Goal: Task Accomplishment & Management: Use online tool/utility

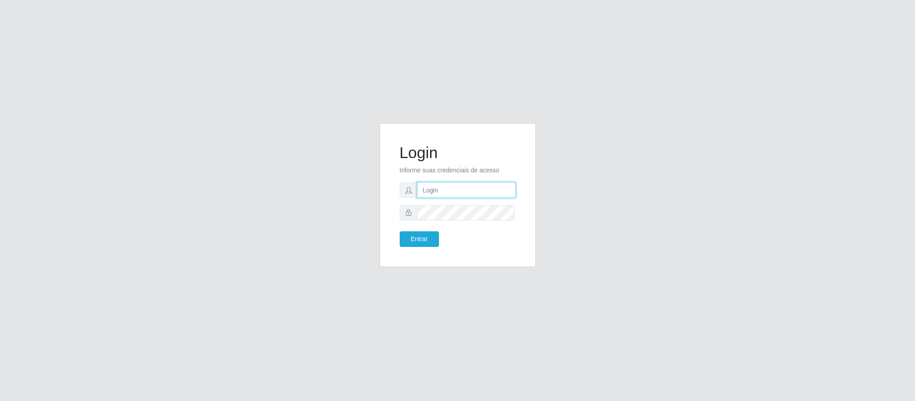
click at [453, 192] on input "text" at bounding box center [466, 190] width 99 height 16
type input "[PERSON_NAME].[PERSON_NAME]@queirozatacadao"
click at [483, 197] on input "text" at bounding box center [466, 190] width 99 height 16
click at [400, 231] on button "Entrar" at bounding box center [419, 239] width 39 height 16
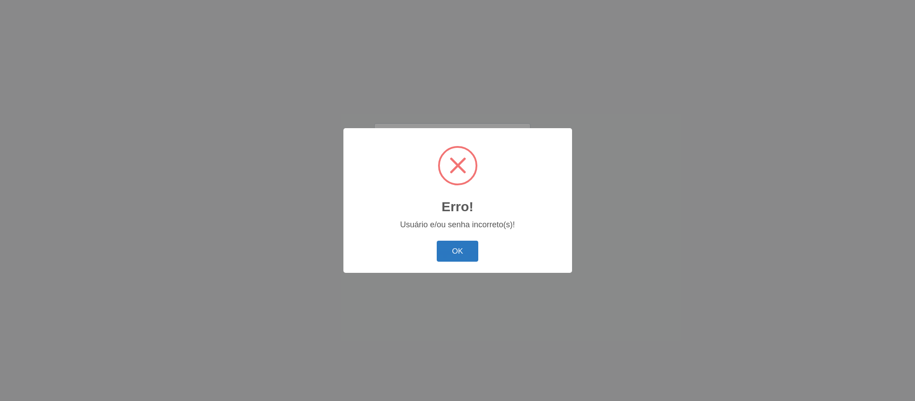
click at [468, 250] on button "OK" at bounding box center [458, 251] width 42 height 21
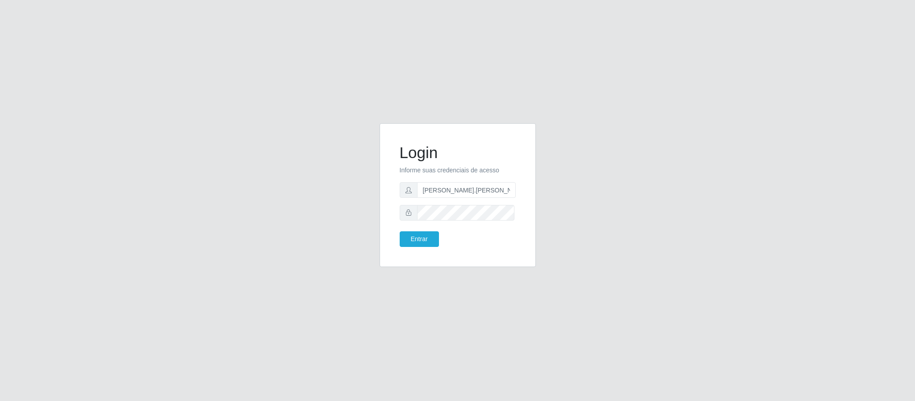
drag, startPoint x: 205, startPoint y: 5, endPoint x: 205, endPoint y: 51, distance: 45.5
click at [202, 23] on div "Login Informe suas credenciais de acesso [PERSON_NAME].[PERSON_NAME]@queirozata…" at bounding box center [457, 200] width 915 height 401
click at [508, 191] on input "[PERSON_NAME].[PERSON_NAME]@queirozatacadao" at bounding box center [466, 190] width 99 height 16
click at [463, 182] on input "ao" at bounding box center [466, 190] width 99 height 16
type input "a"
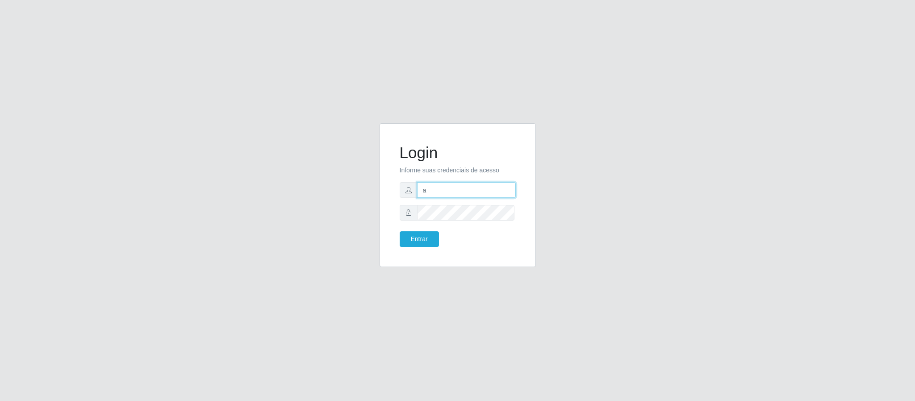
type input "[EMAIL_ADDRESS][DOMAIN_NAME]"
click at [400, 231] on button "Entrar" at bounding box center [419, 239] width 39 height 16
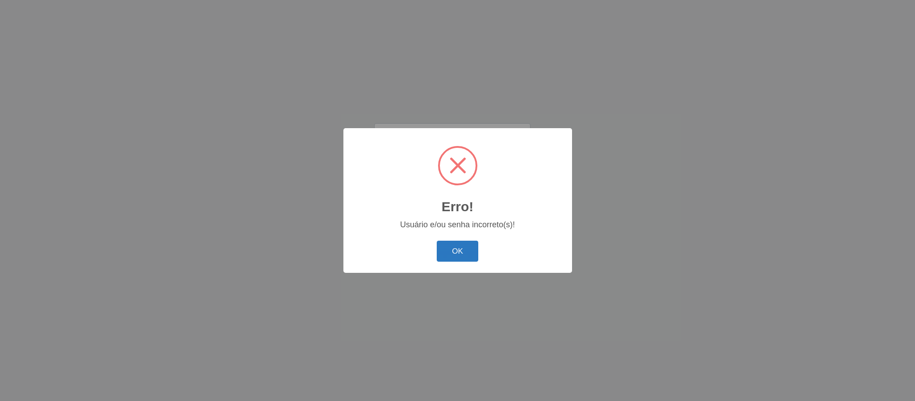
click at [453, 241] on button "OK" at bounding box center [458, 251] width 42 height 21
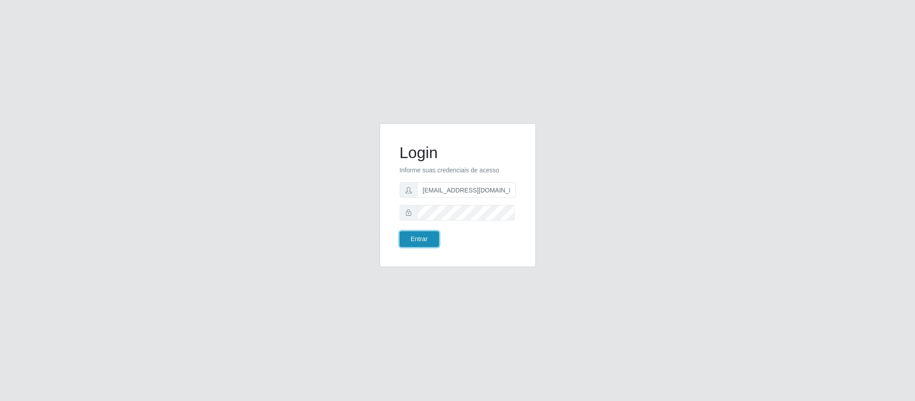
click at [419, 240] on button "Entrar" at bounding box center [419, 239] width 39 height 16
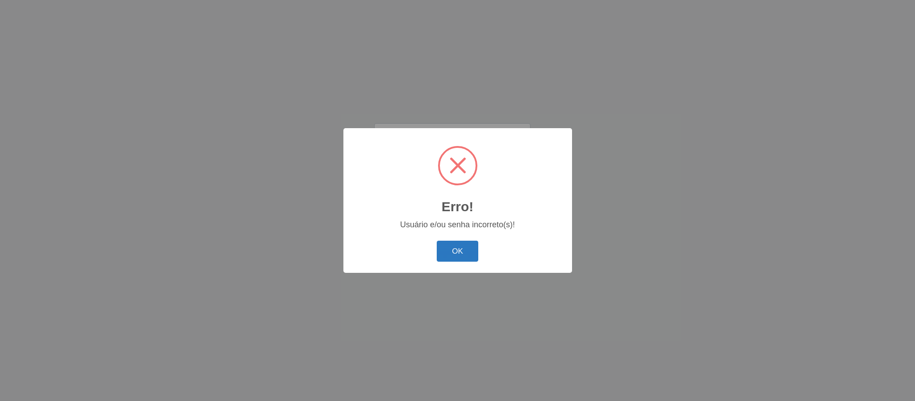
click at [477, 242] on button "OK" at bounding box center [458, 251] width 42 height 21
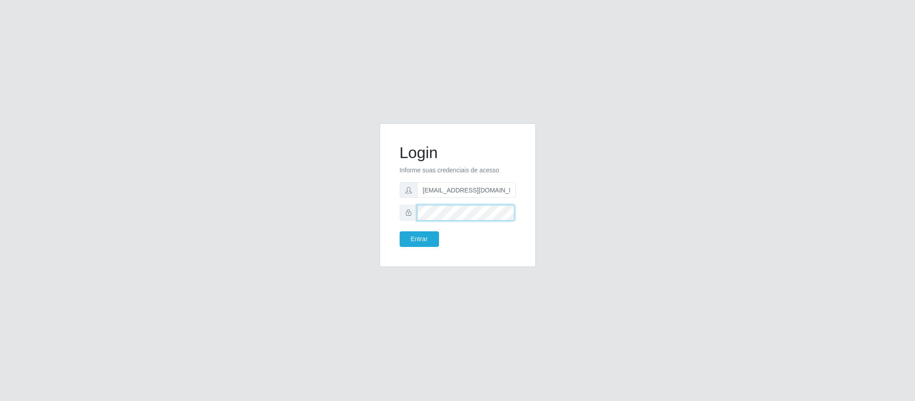
click at [400, 231] on button "Entrar" at bounding box center [419, 239] width 39 height 16
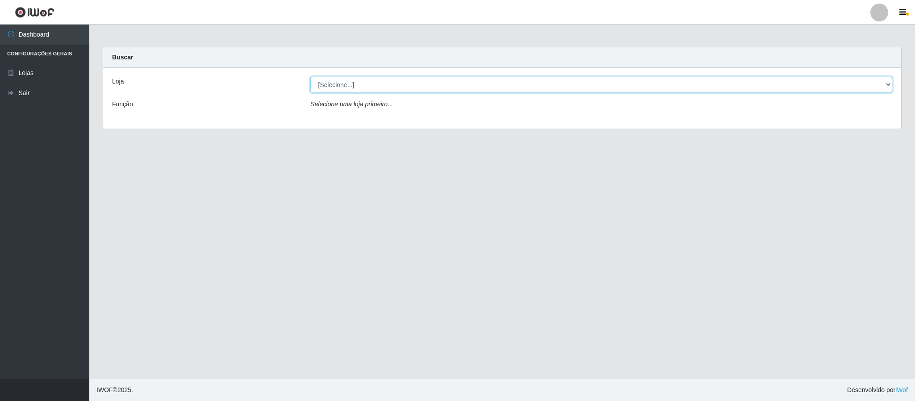
click at [799, 91] on select "[Selecione...] Queiroz Atacadão - Coophab" at bounding box center [601, 85] width 582 height 16
select select "463"
click at [310, 77] on select "[Selecione...] Queiroz Atacadão - Coophab" at bounding box center [601, 85] width 582 height 16
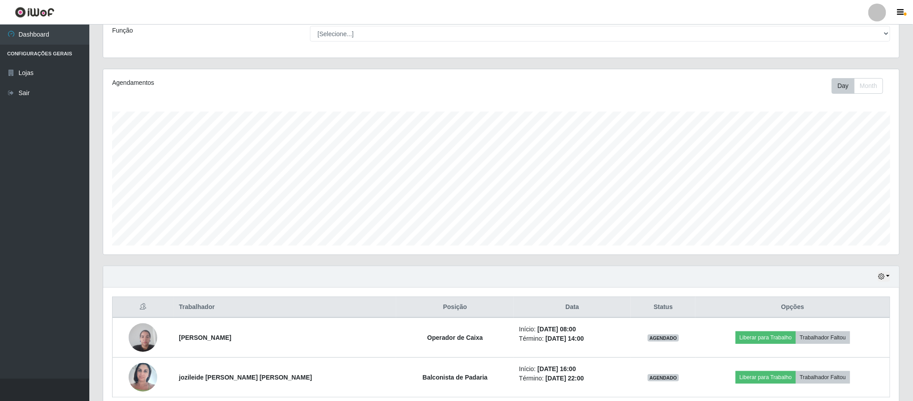
scroll to position [115, 0]
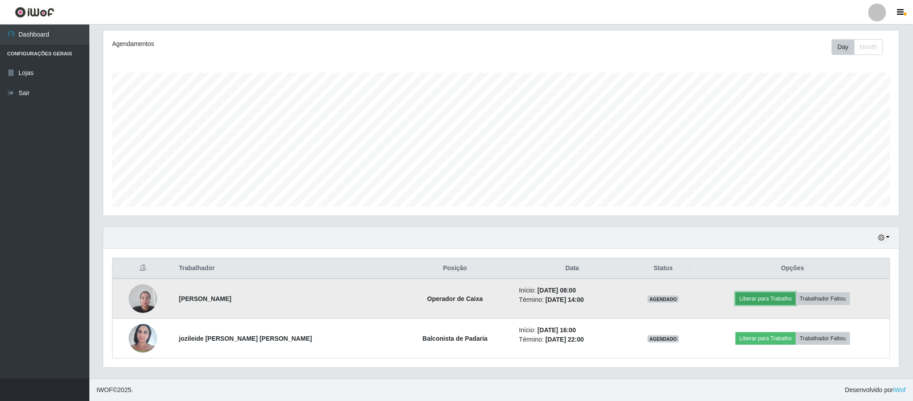
click at [746, 300] on button "Liberar para Trabalho" at bounding box center [765, 298] width 60 height 13
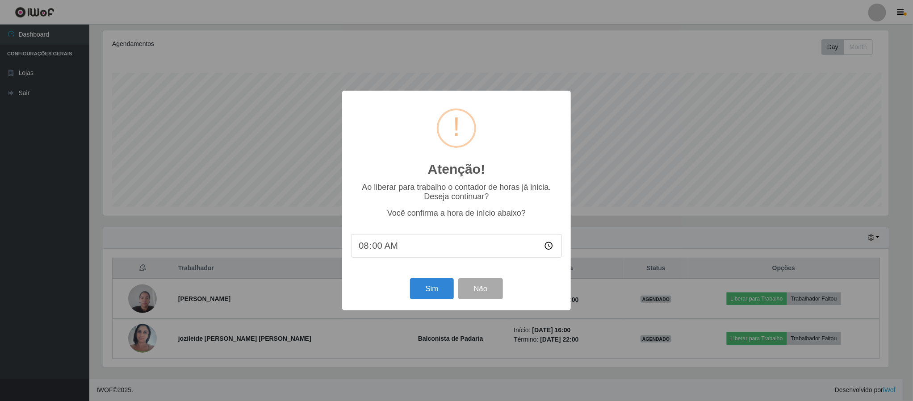
scroll to position [186, 788]
click at [420, 285] on button "Sim" at bounding box center [432, 288] width 43 height 21
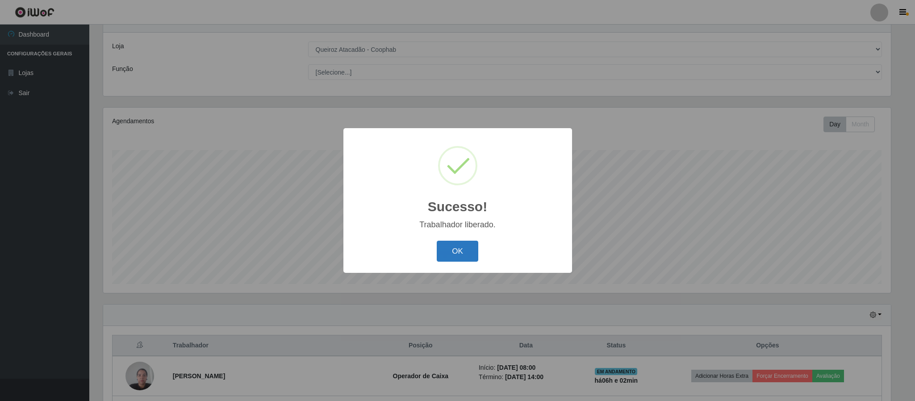
click at [469, 250] on button "OK" at bounding box center [458, 251] width 42 height 21
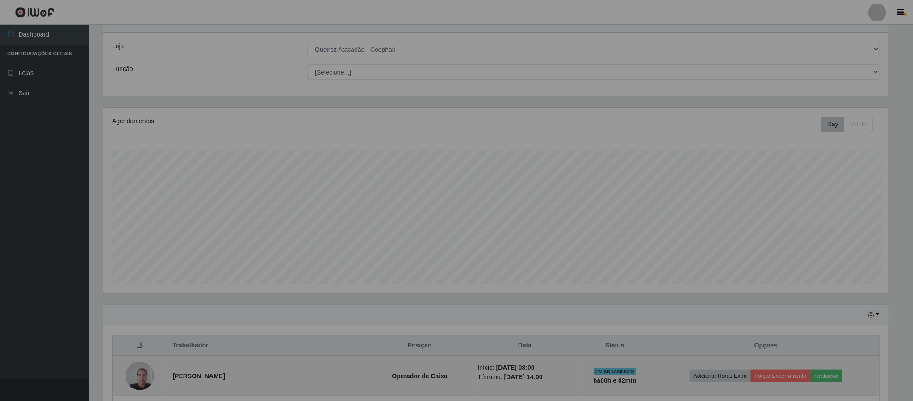
scroll to position [186, 795]
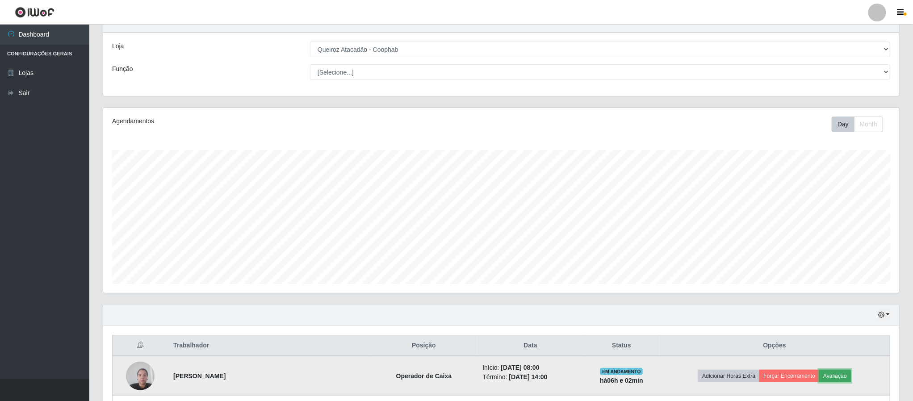
click at [839, 377] on button "Avaliação" at bounding box center [835, 376] width 32 height 13
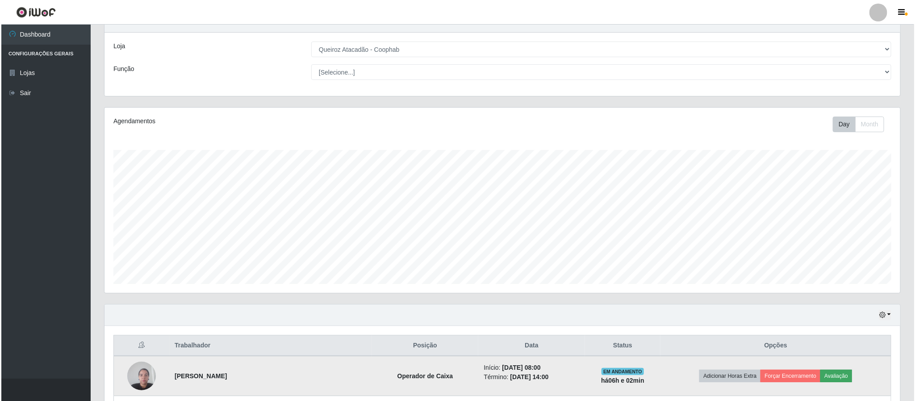
scroll to position [186, 788]
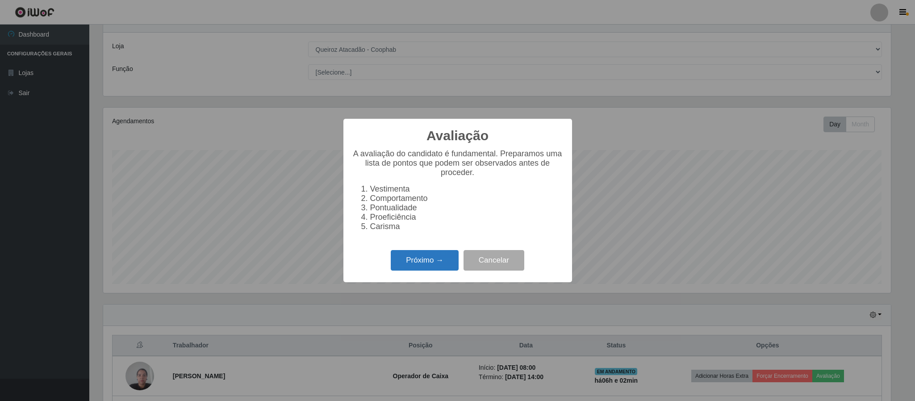
click at [442, 263] on button "Próximo →" at bounding box center [425, 260] width 68 height 21
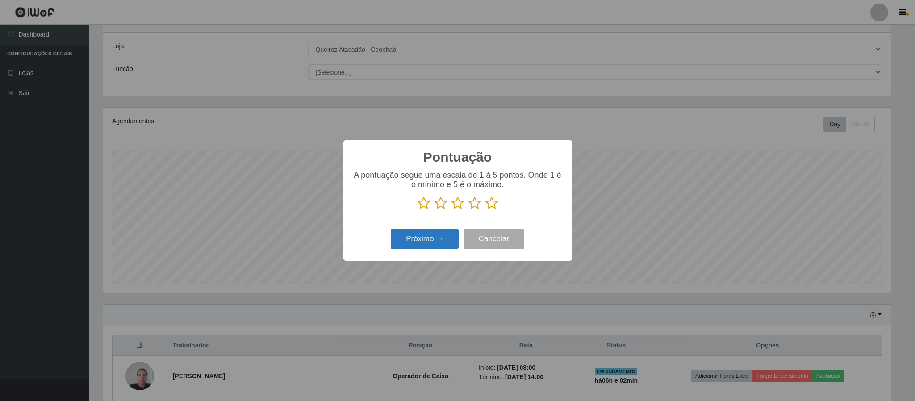
scroll to position [446269, 445667]
drag, startPoint x: 492, startPoint y: 202, endPoint x: 477, endPoint y: 206, distance: 15.3
click at [492, 202] on icon at bounding box center [491, 202] width 13 height 13
click at [485, 210] on input "radio" at bounding box center [485, 210] width 0 height 0
click at [436, 240] on button "Próximo →" at bounding box center [425, 239] width 68 height 21
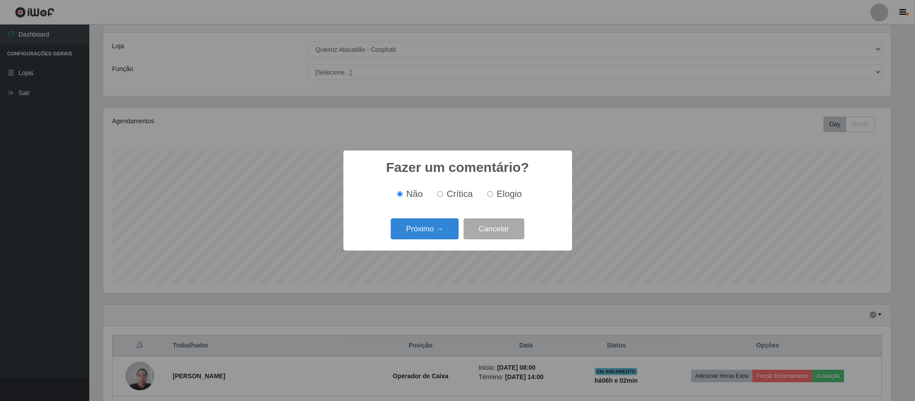
click at [490, 196] on input "Elogio" at bounding box center [490, 194] width 6 height 6
radio input "true"
click at [418, 237] on button "Próximo →" at bounding box center [425, 228] width 68 height 21
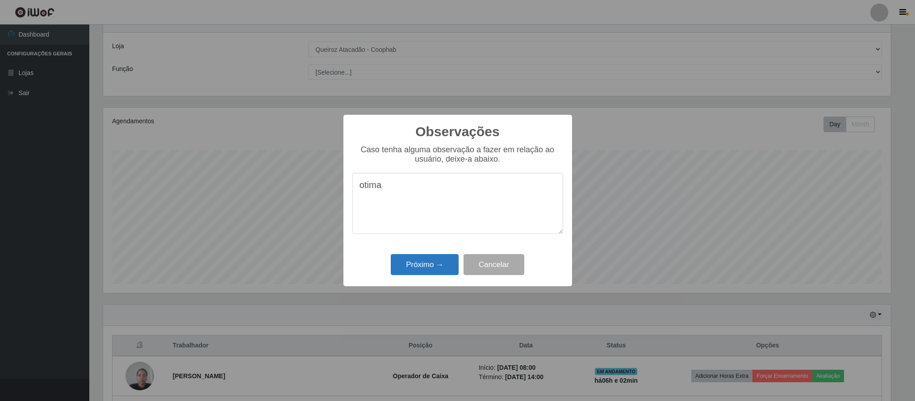
type textarea "otima"
click at [428, 262] on button "Próximo →" at bounding box center [425, 264] width 68 height 21
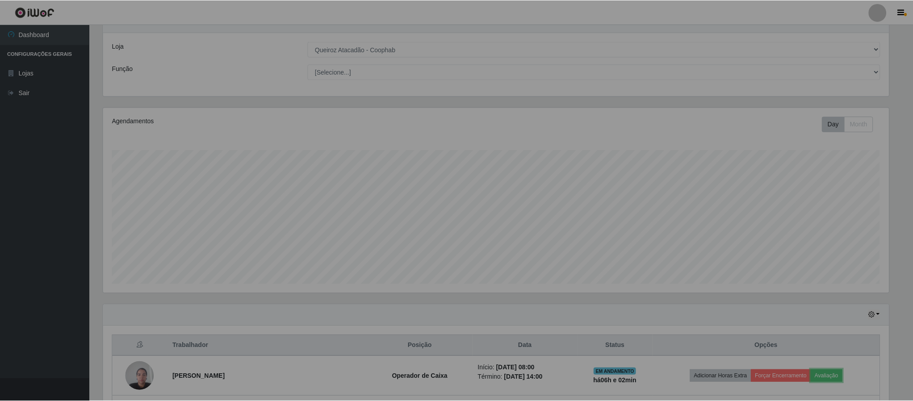
scroll to position [186, 795]
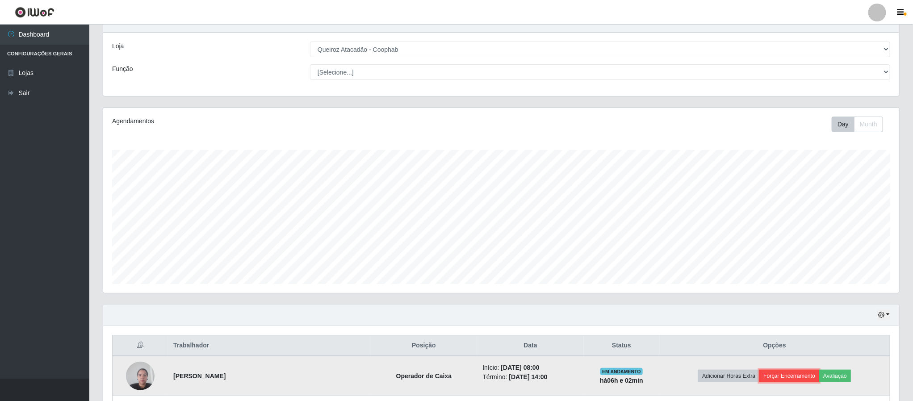
click at [788, 373] on button "Forçar Encerramento" at bounding box center [789, 376] width 60 height 13
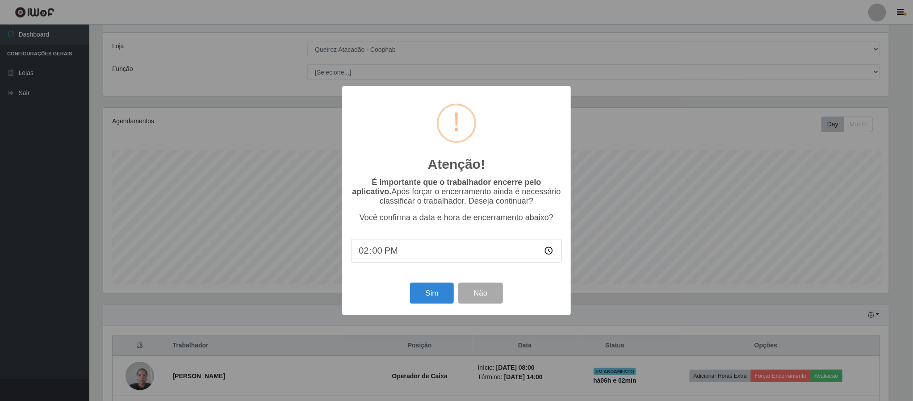
scroll to position [186, 788]
click at [428, 292] on button "Sim" at bounding box center [432, 293] width 43 height 21
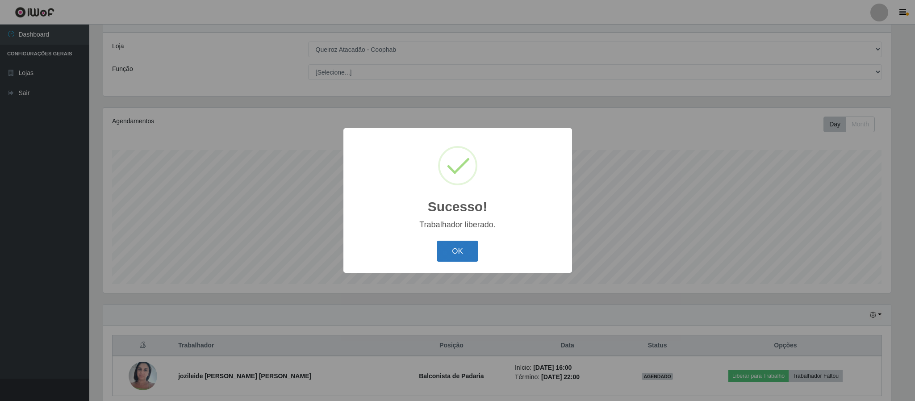
click at [465, 249] on button "OK" at bounding box center [458, 251] width 42 height 21
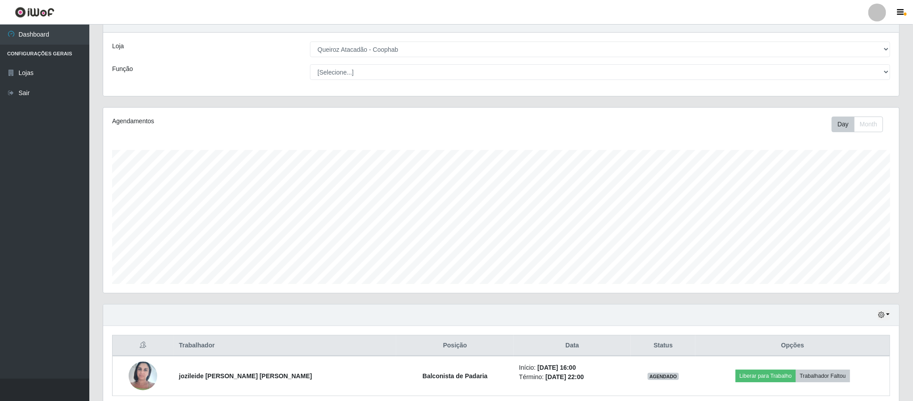
scroll to position [75, 0]
